Goal: Information Seeking & Learning: Learn about a topic

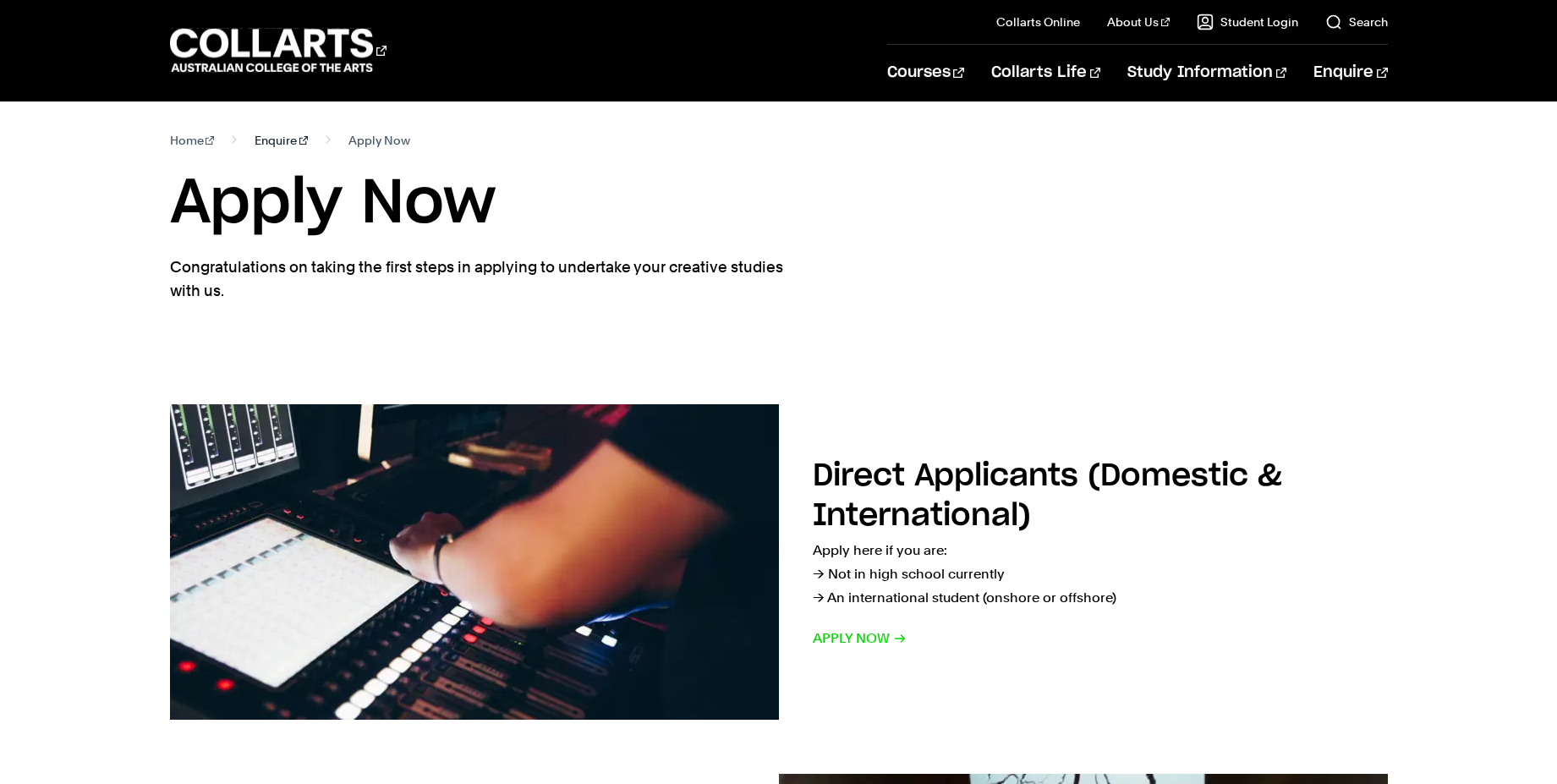
click at [264, 136] on link "Enquire" at bounding box center [281, 140] width 53 height 24
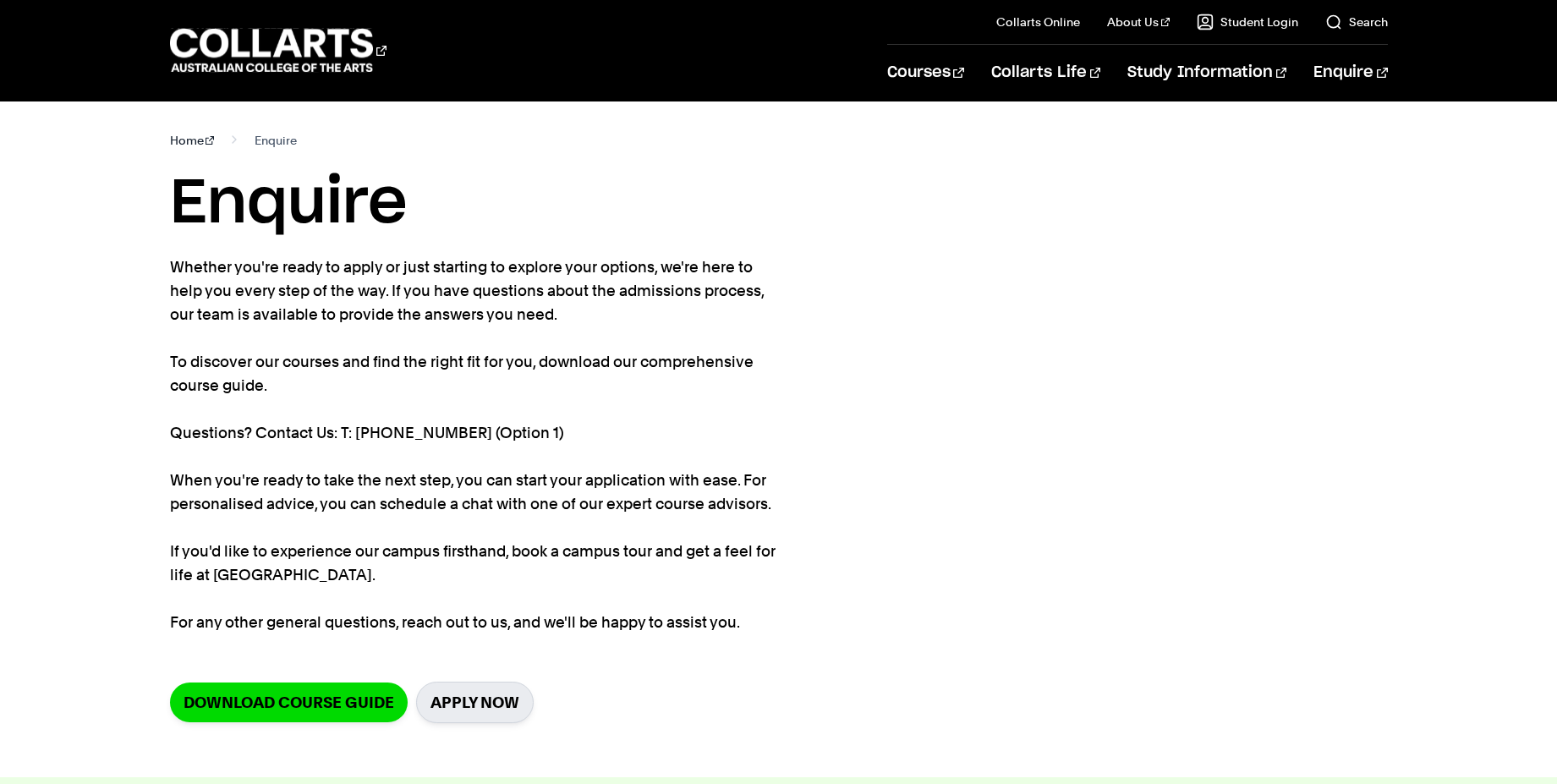
click at [186, 144] on link "Home" at bounding box center [192, 140] width 44 height 24
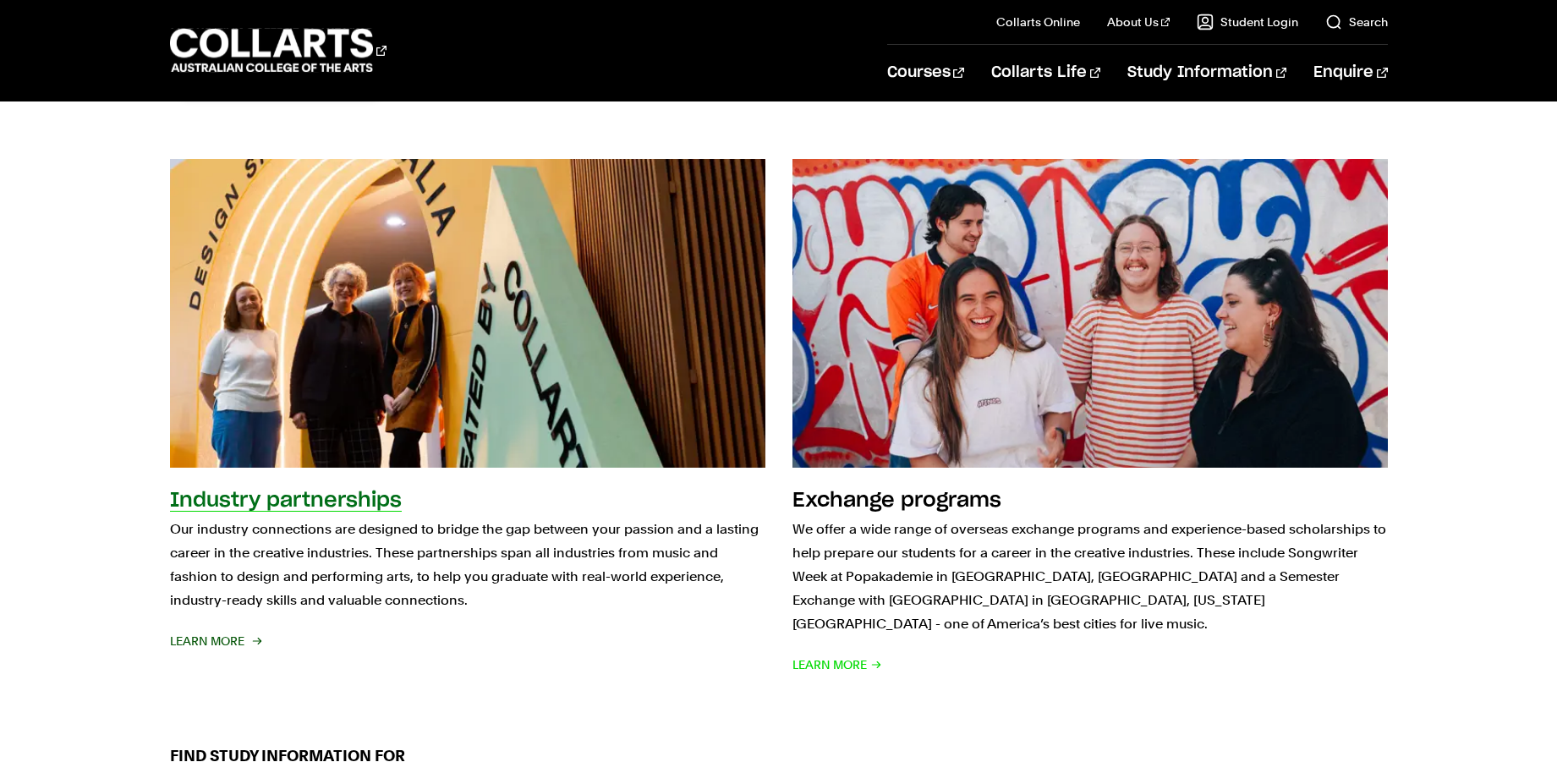
scroll to position [1827, 0]
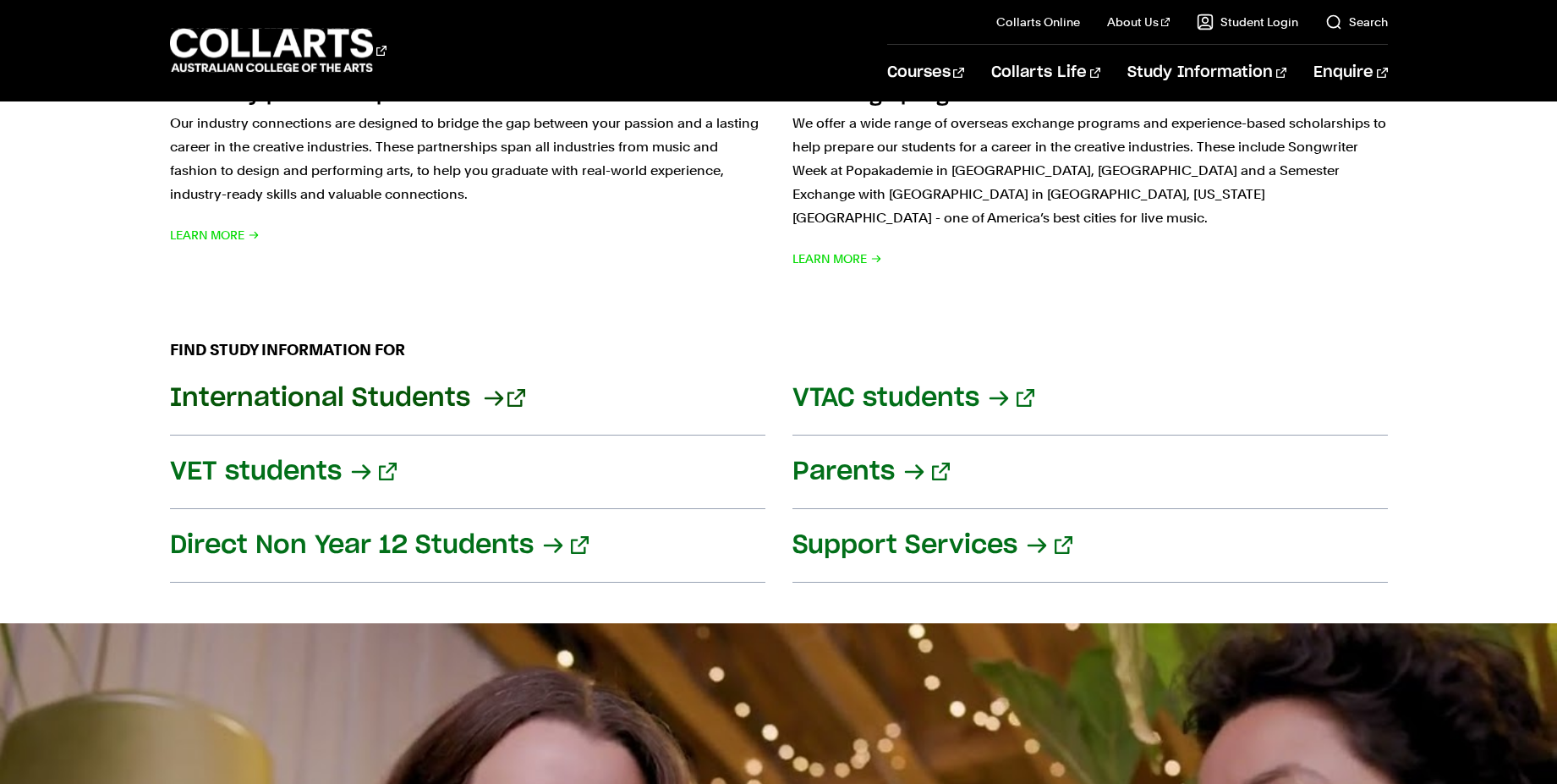
click at [371, 380] on link "International Students" at bounding box center [467, 398] width 595 height 73
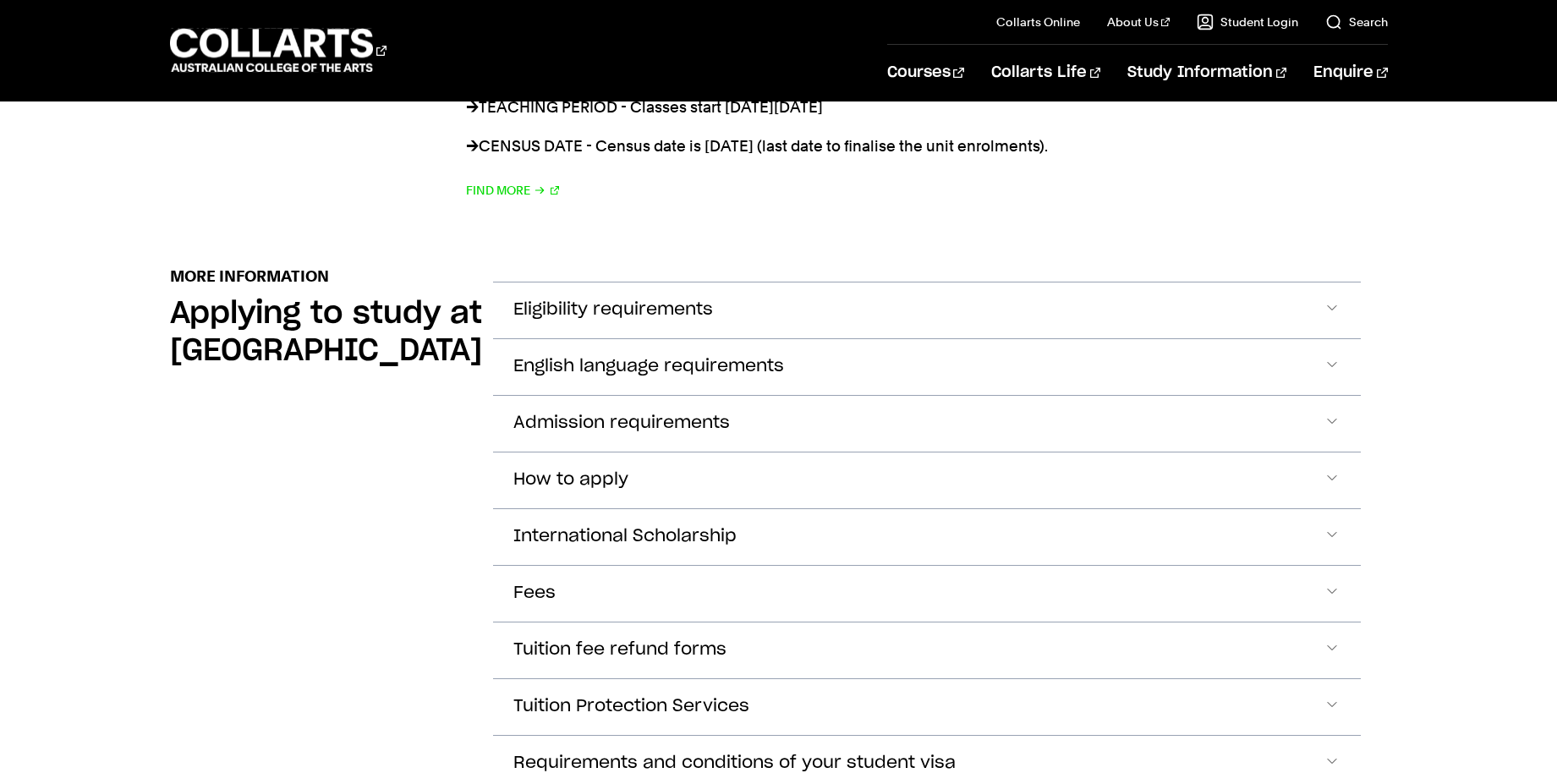
scroll to position [1827, 0]
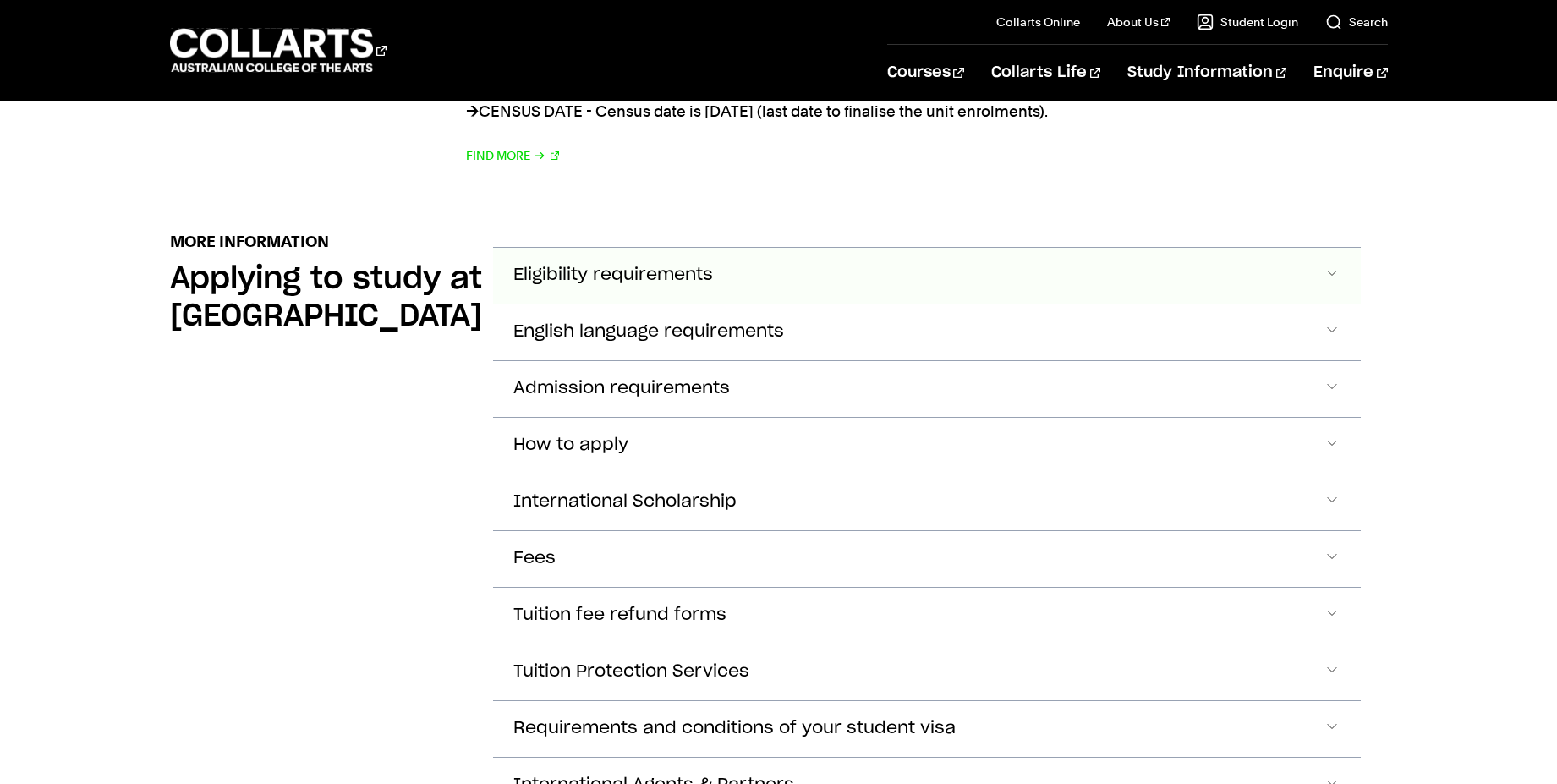
click at [677, 266] on span "Eligibility requirements" at bounding box center [613, 275] width 200 height 19
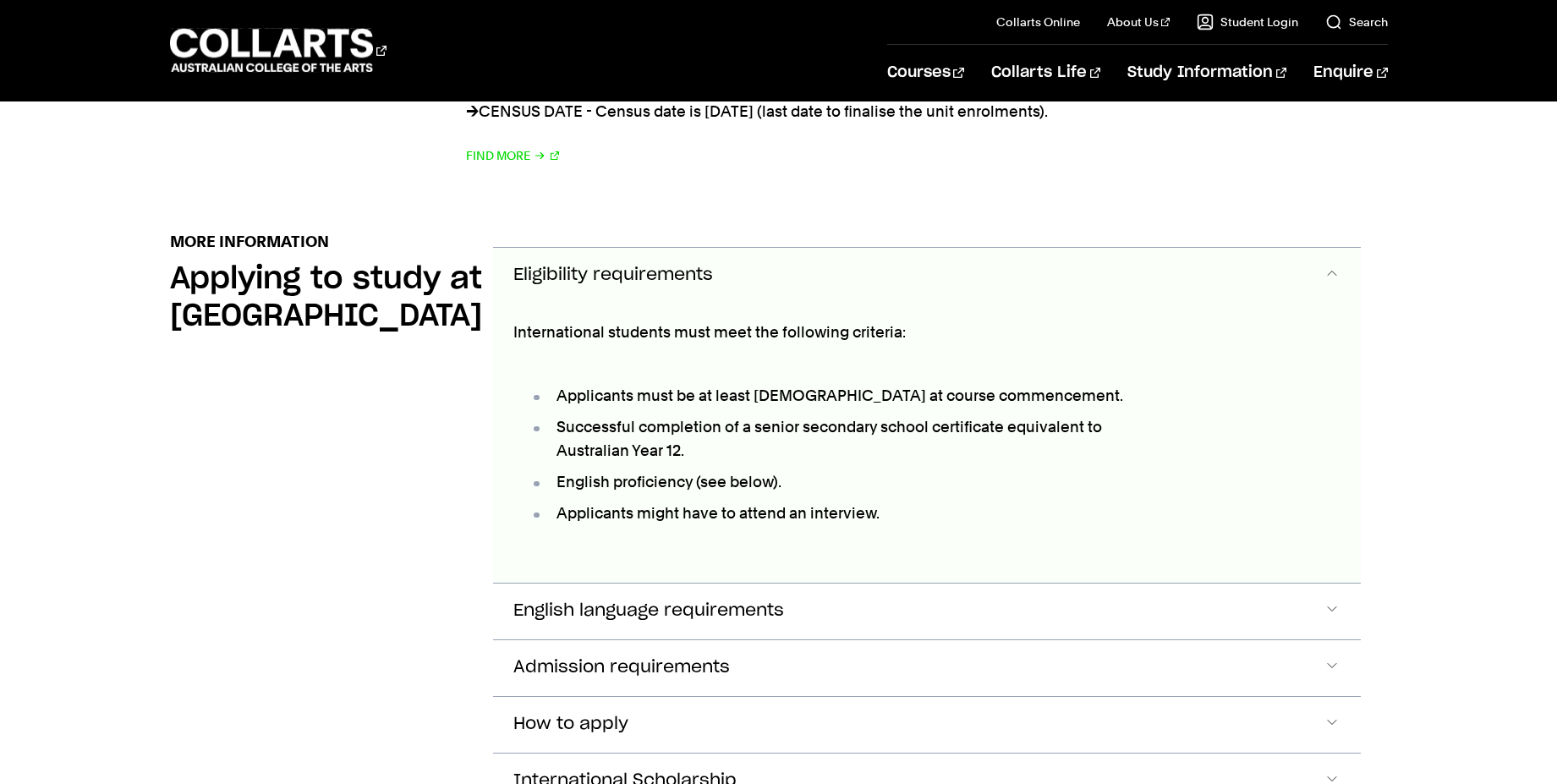
scroll to position [1897, 0]
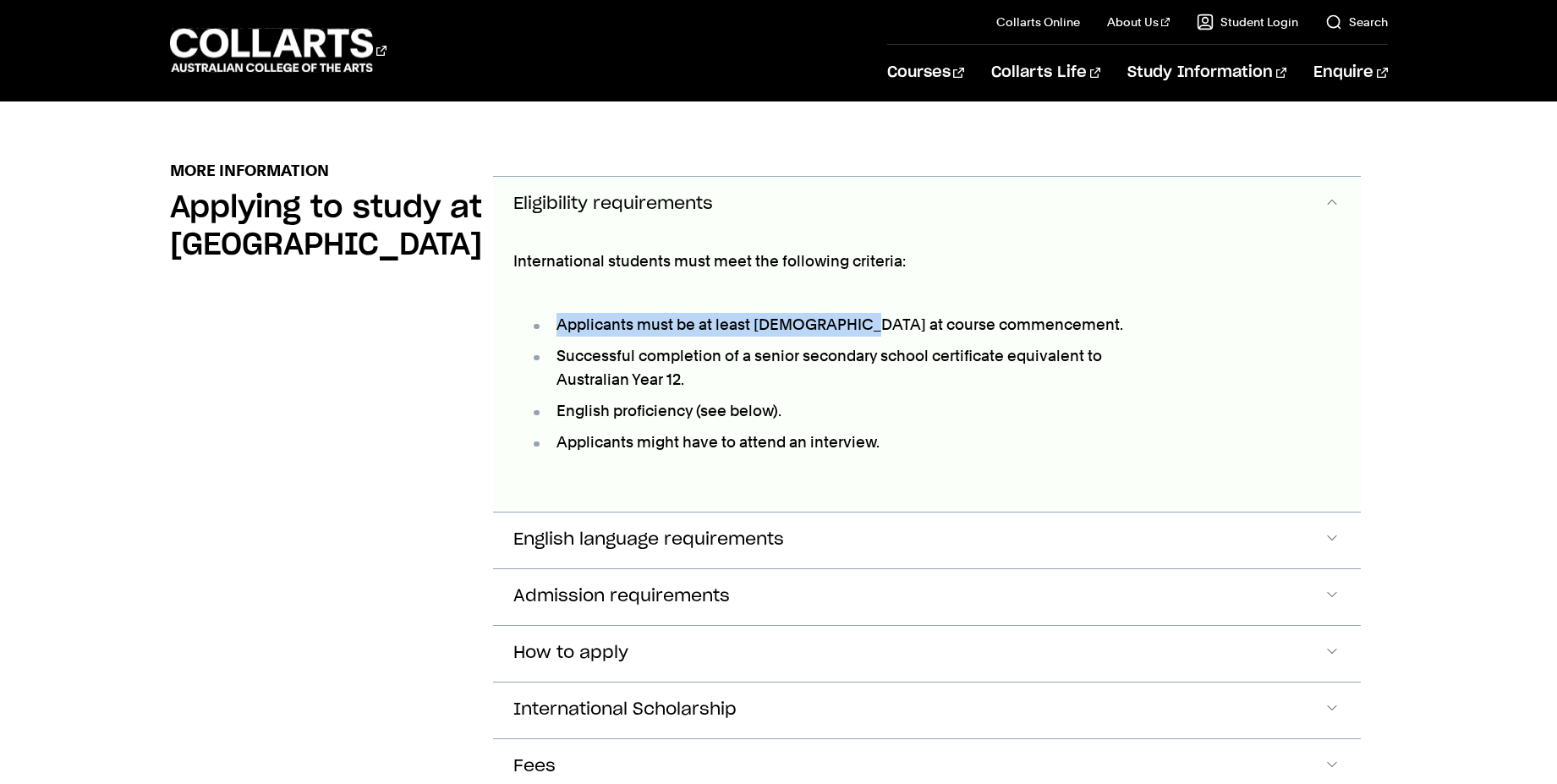
drag, startPoint x: 679, startPoint y: 289, endPoint x: 839, endPoint y: 294, distance: 160.1
click at [839, 313] on li "Applicants must be at least 18 years old at course commencement." at bounding box center [836, 324] width 611 height 24
click at [780, 348] on li "Successful completion of a senior secondary school certificate equivalent to Au…" at bounding box center [836, 368] width 611 height 47
drag, startPoint x: 557, startPoint y: 291, endPoint x: 1142, endPoint y: 315, distance: 585.5
click at [1142, 315] on div "International students must meet the following criteria: Applicants must be at …" at bounding box center [827, 372] width 668 height 279
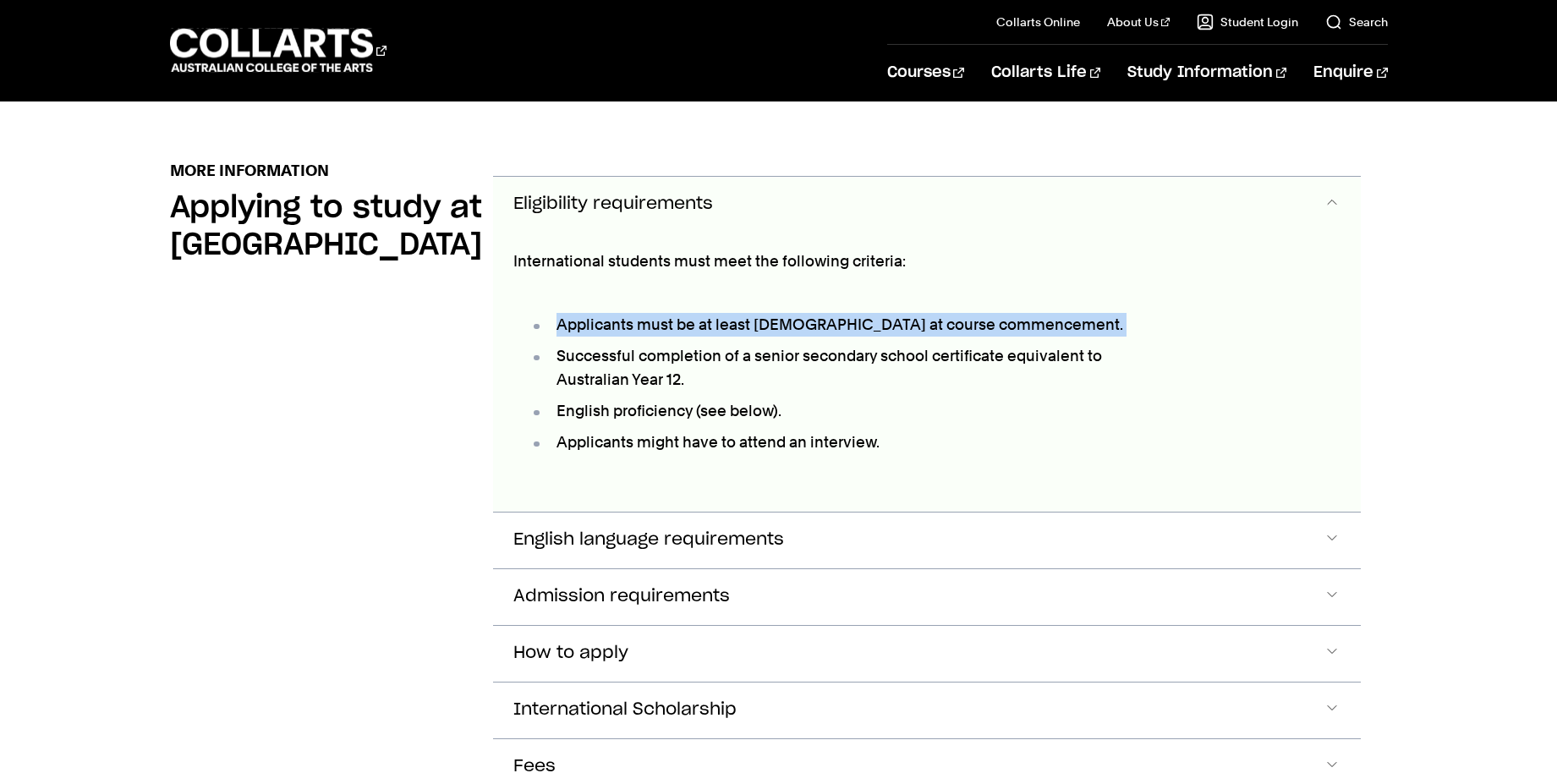
click at [698, 313] on li "Applicants must be at least 18 years old at course commencement." at bounding box center [836, 324] width 611 height 24
drag, startPoint x: 740, startPoint y: 299, endPoint x: 845, endPoint y: 295, distance: 105.1
click at [845, 313] on li "Applicants must be at least 18 years old at course commencement." at bounding box center [836, 324] width 611 height 24
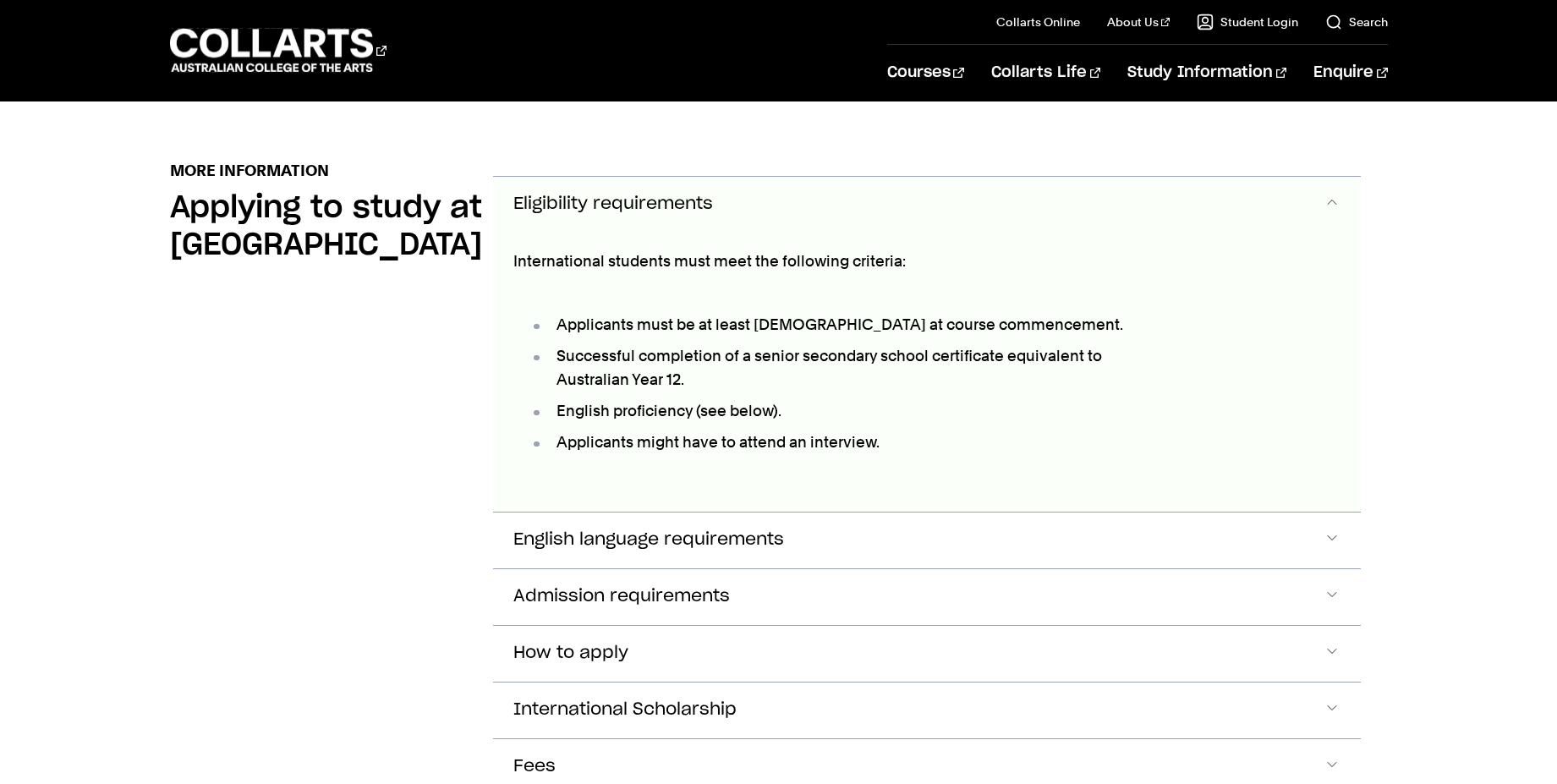
click at [668, 359] on li "Successful completion of a senior secondary school certificate equivalent to Au…" at bounding box center [836, 368] width 611 height 47
click at [836, 186] on button "Eligibility requirements" at bounding box center [927, 205] width 868 height 56
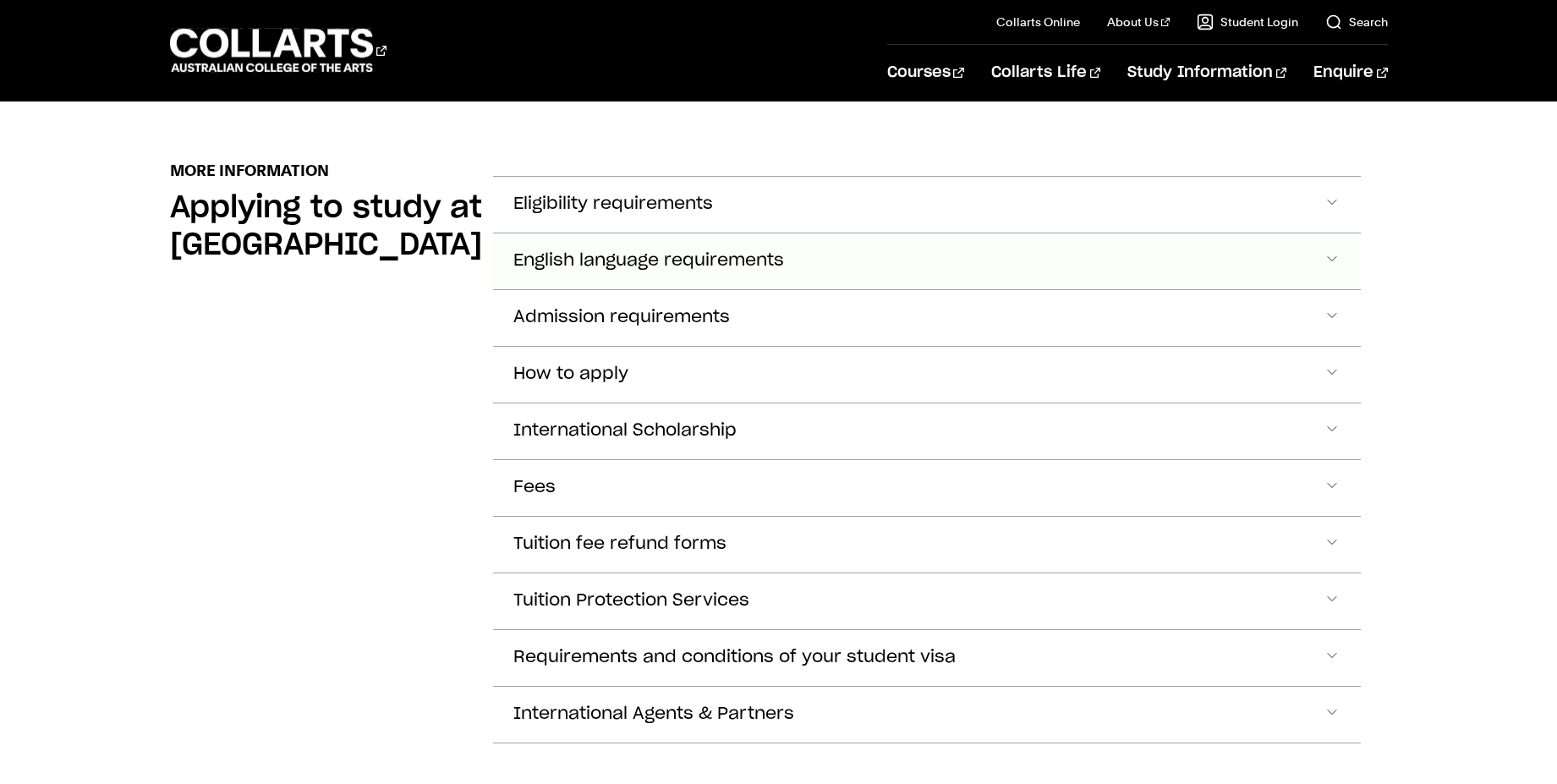
click at [807, 243] on button "English language requirements" at bounding box center [927, 261] width 868 height 56
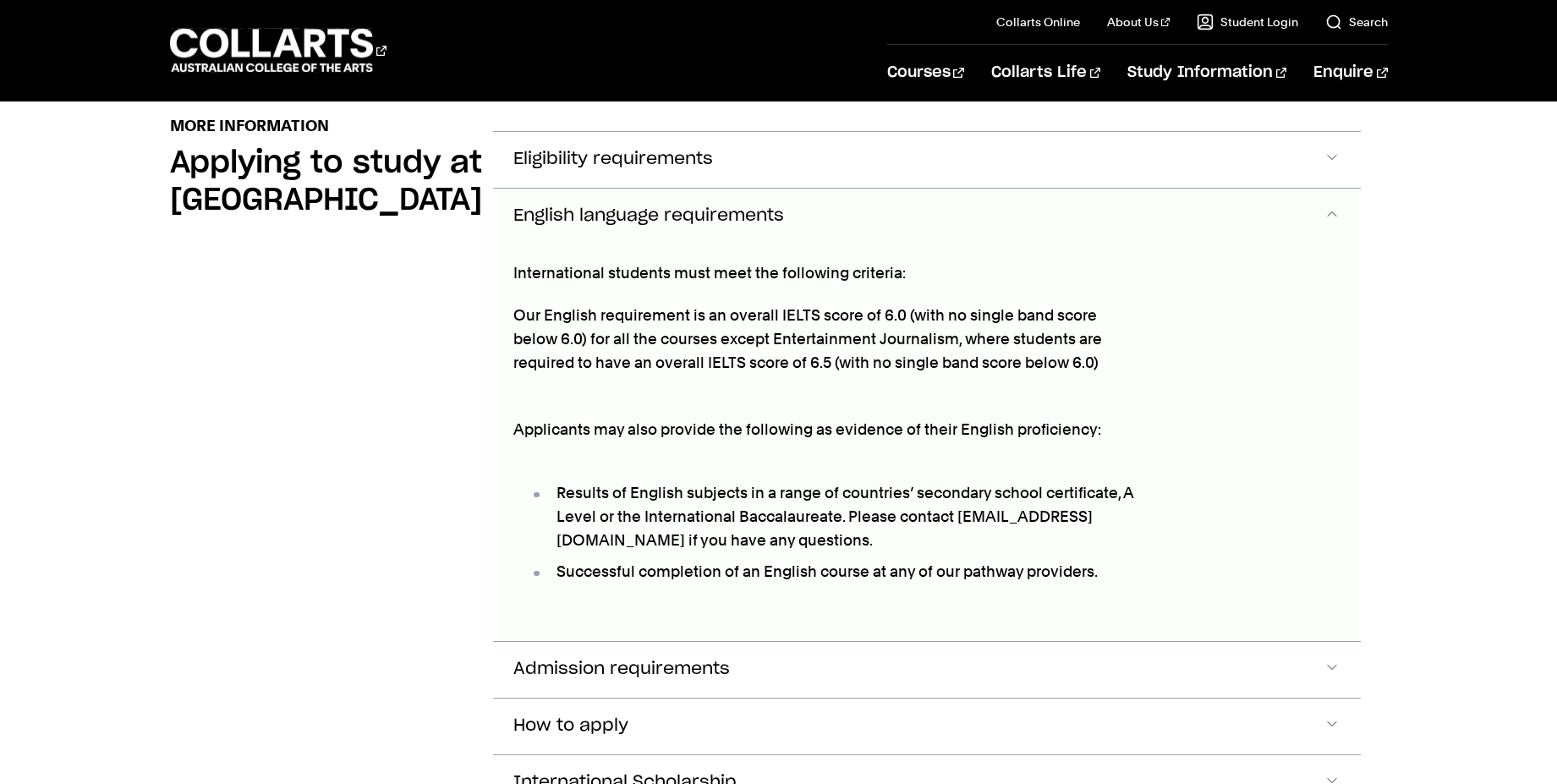
scroll to position [1954, 0]
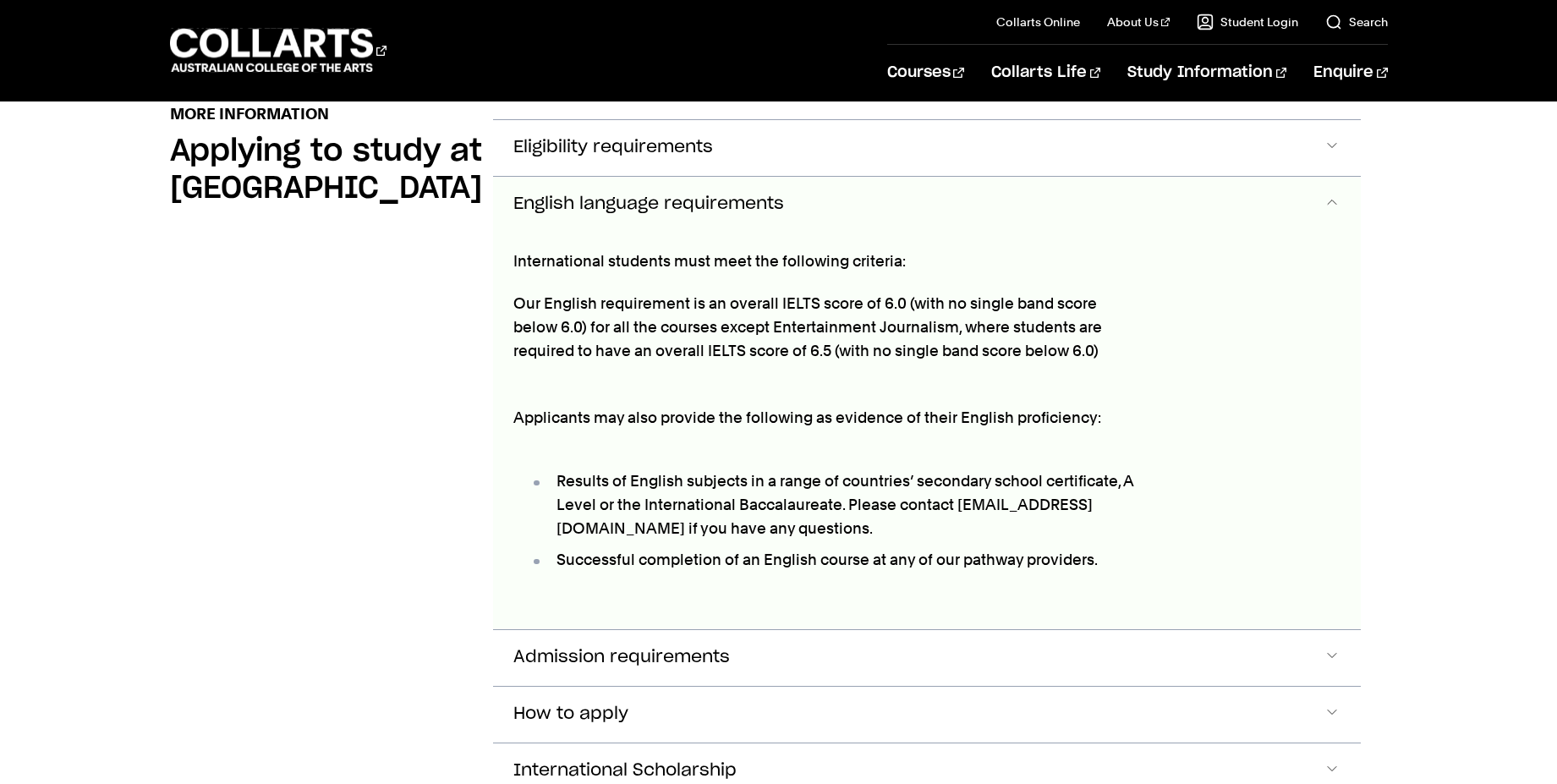
click at [939, 200] on button "English language requirements" at bounding box center [927, 205] width 868 height 56
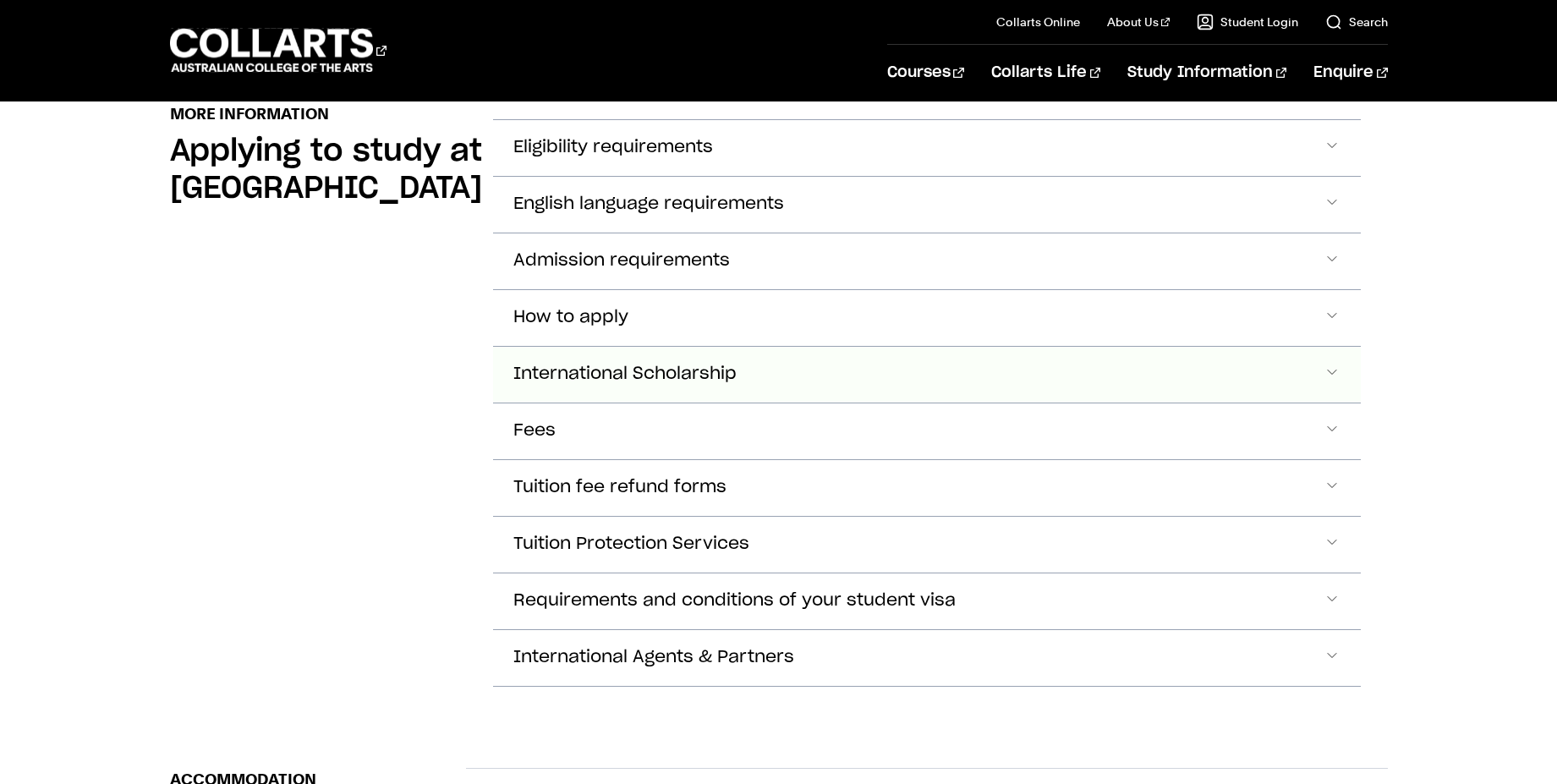
click at [707, 347] on button "International Scholarship" at bounding box center [927, 375] width 868 height 56
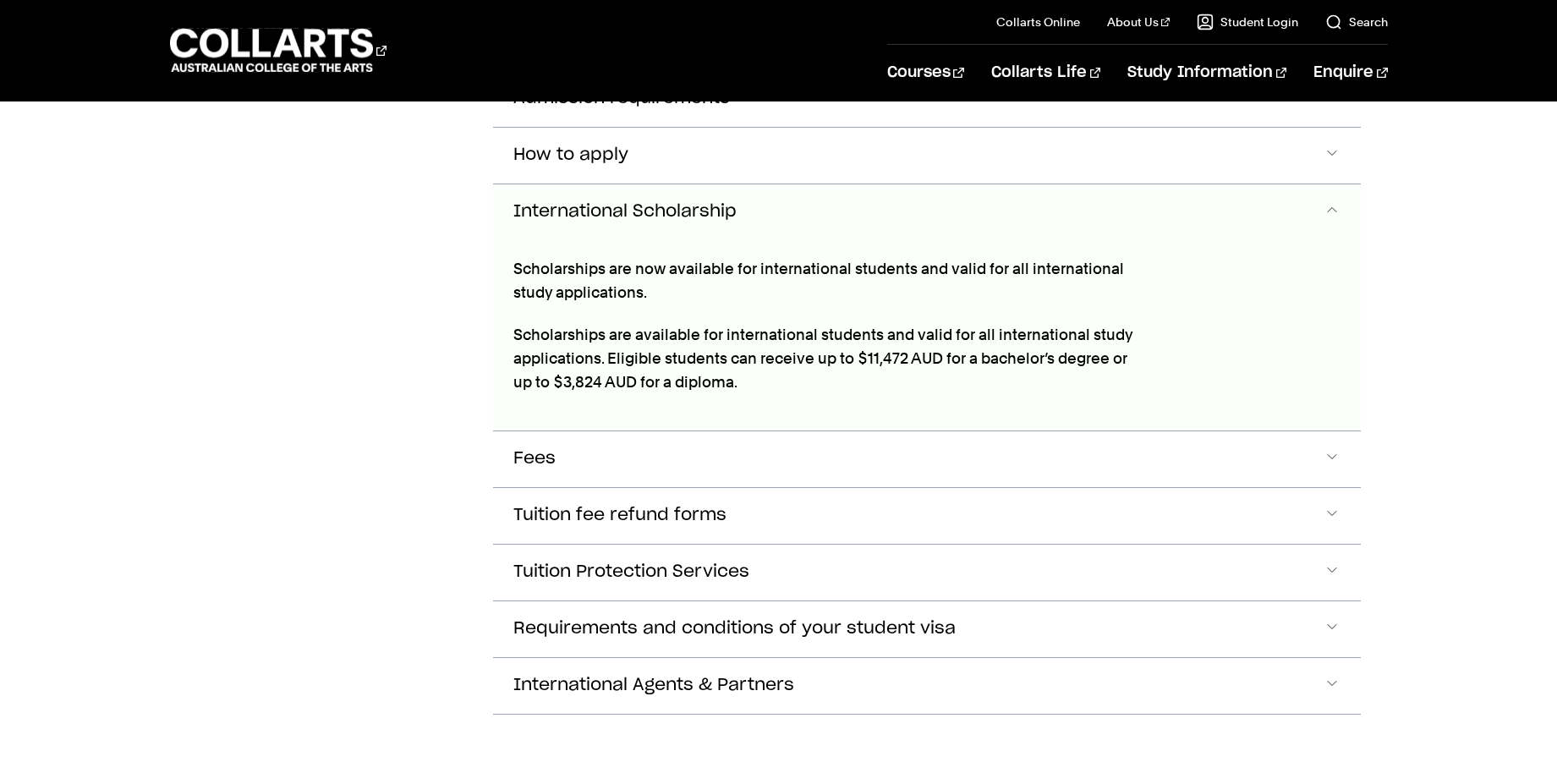
scroll to position [2124, 0]
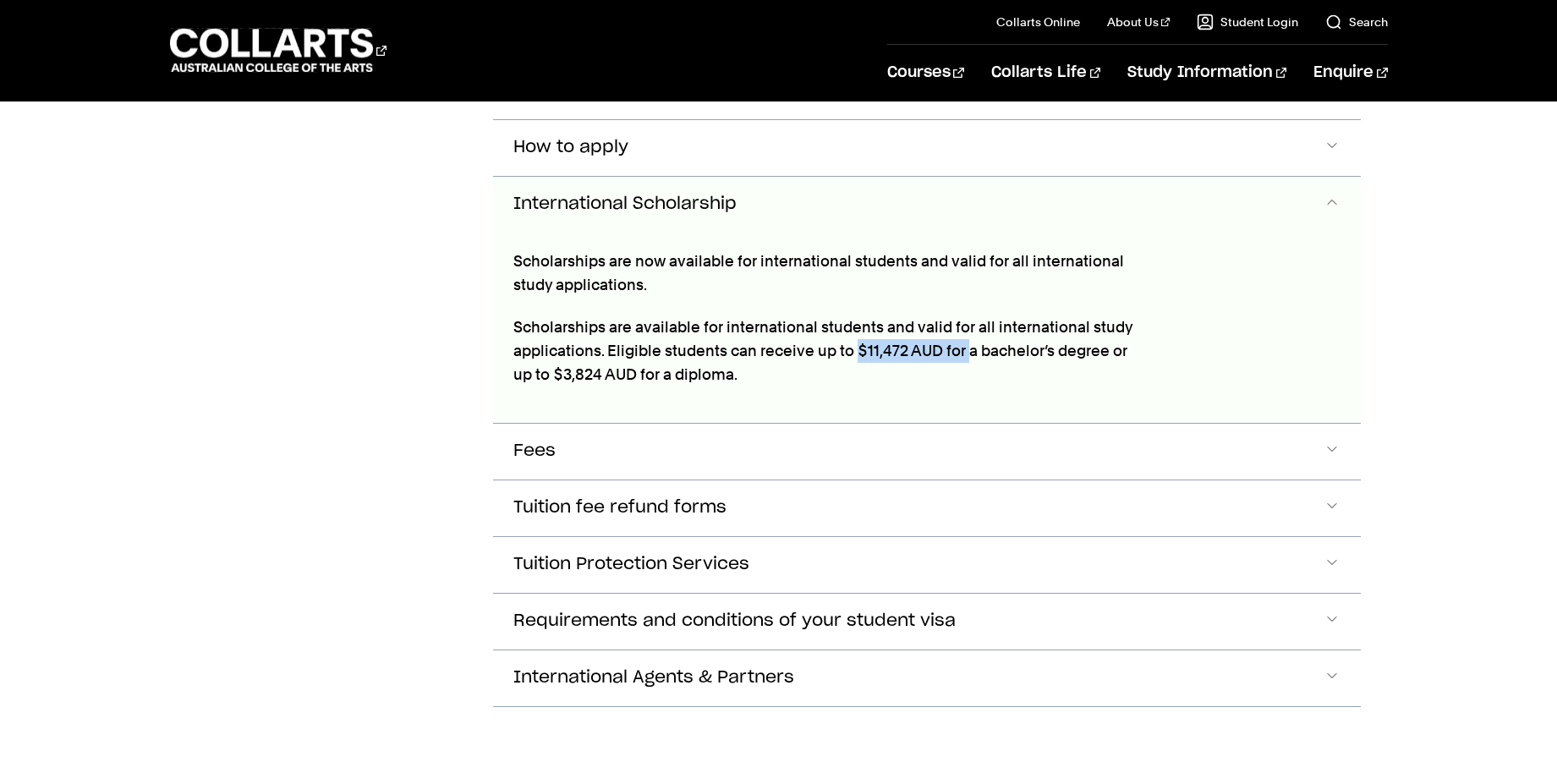
drag, startPoint x: 856, startPoint y: 324, endPoint x: 967, endPoint y: 323, distance: 111.0
click at [967, 323] on p "Scholarships are available for international students and valid for all interna…" at bounding box center [827, 351] width 627 height 71
